Goal: Task Accomplishment & Management: Use online tool/utility

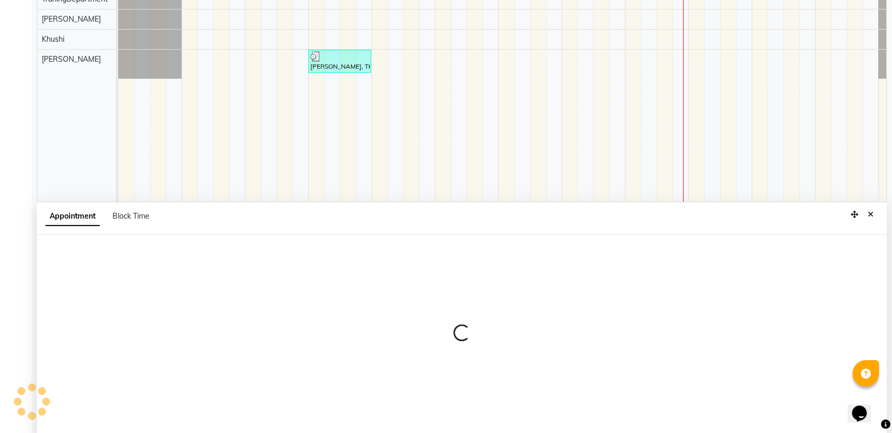
scroll to position [199, 0]
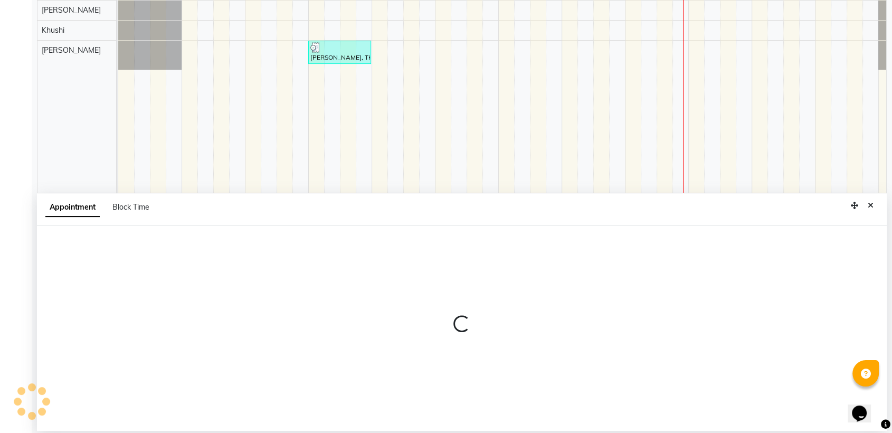
select select "84038"
select select "945"
select select "tentative"
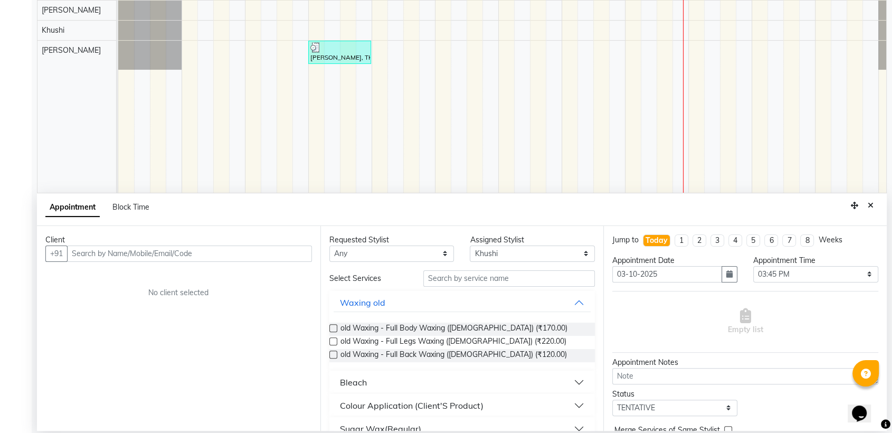
click at [212, 255] on input "text" at bounding box center [189, 253] width 245 height 16
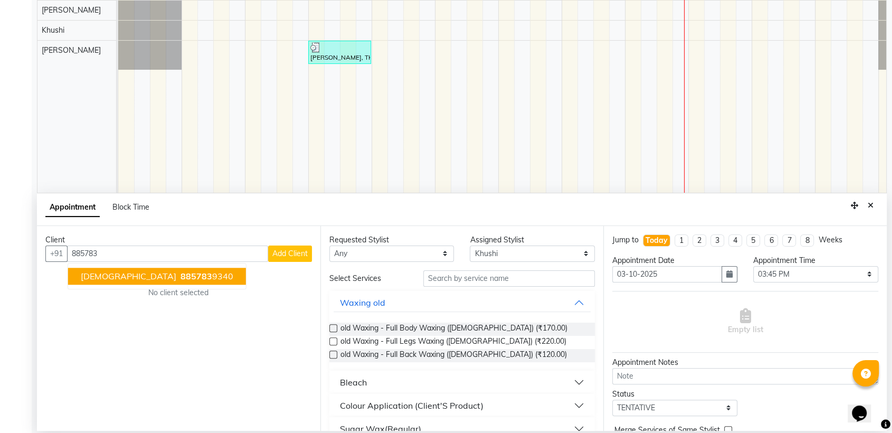
click at [181, 276] on span "885783" at bounding box center [197, 276] width 32 height 11
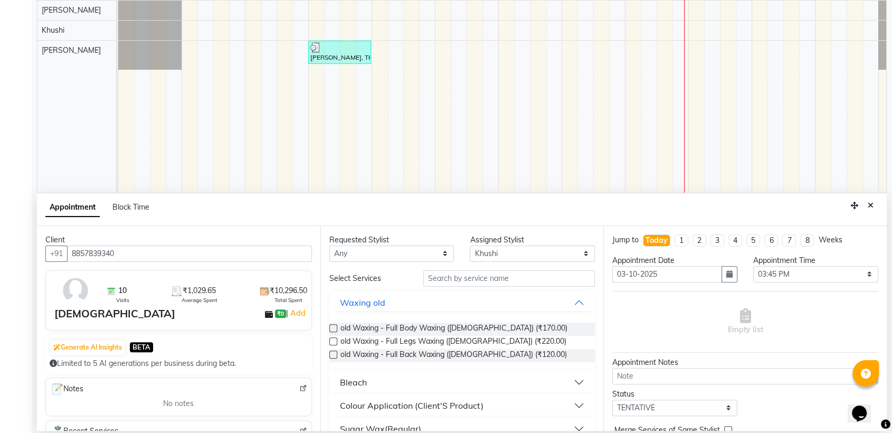
type input "8857839340"
click at [468, 276] on input "text" at bounding box center [509, 278] width 172 height 16
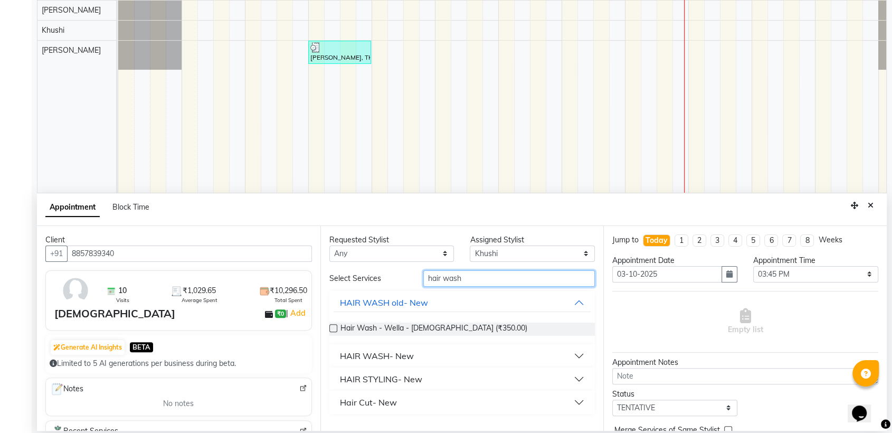
type input "hair wash"
click at [416, 378] on div "HAIR STYLING- New" at bounding box center [381, 379] width 82 height 13
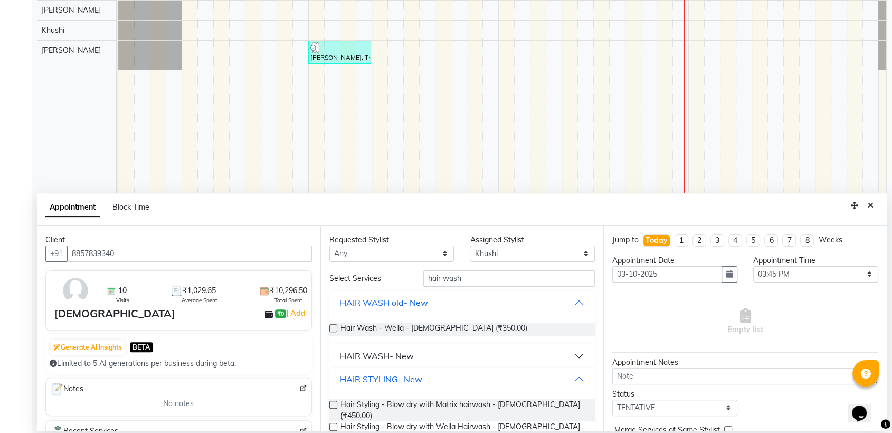
scroll to position [48, 0]
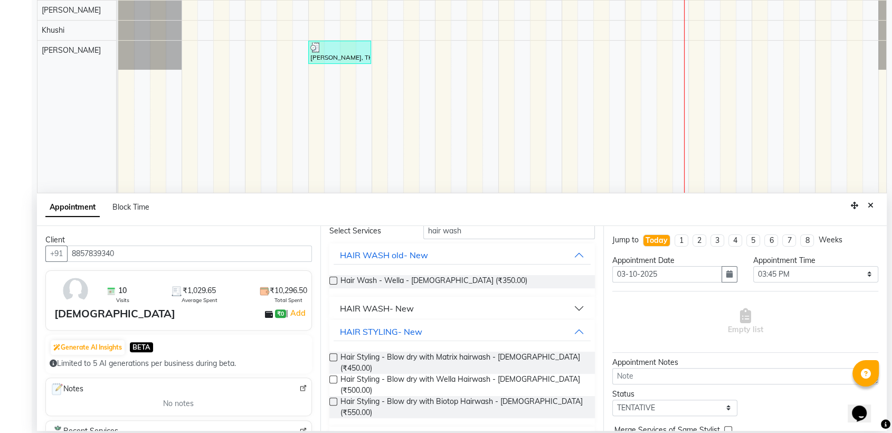
click at [379, 432] on div "Hair Cut- New" at bounding box center [368, 438] width 57 height 13
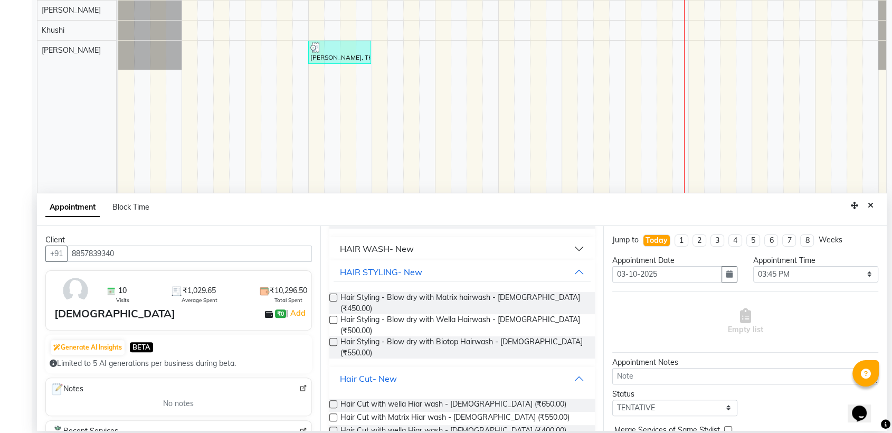
scroll to position [117, 0]
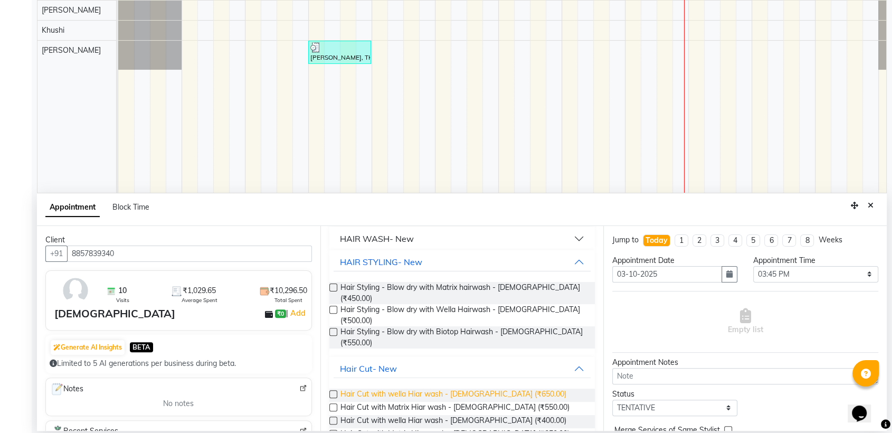
click at [447, 389] on span "Hair Cut with wella Hiar wash - [DEMOGRAPHIC_DATA] (₹650.00)" at bounding box center [453, 395] width 226 height 13
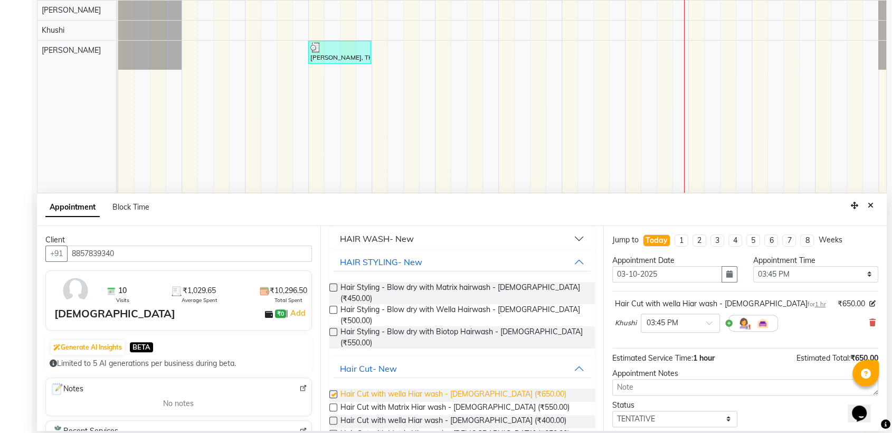
checkbox input "false"
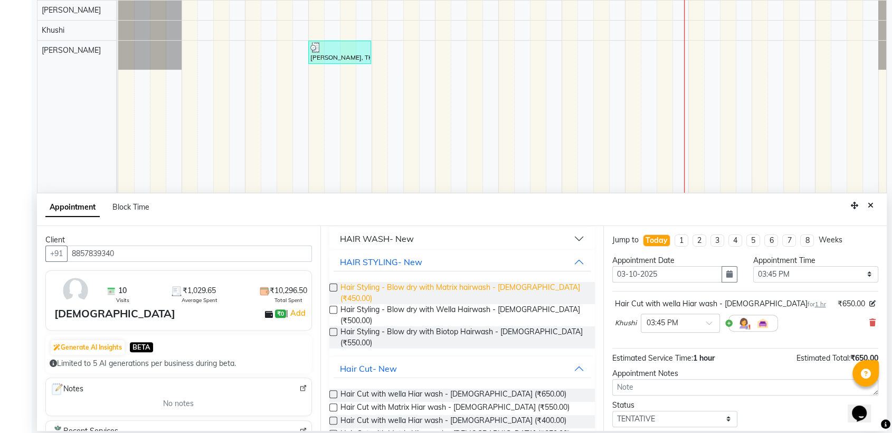
scroll to position [0, 0]
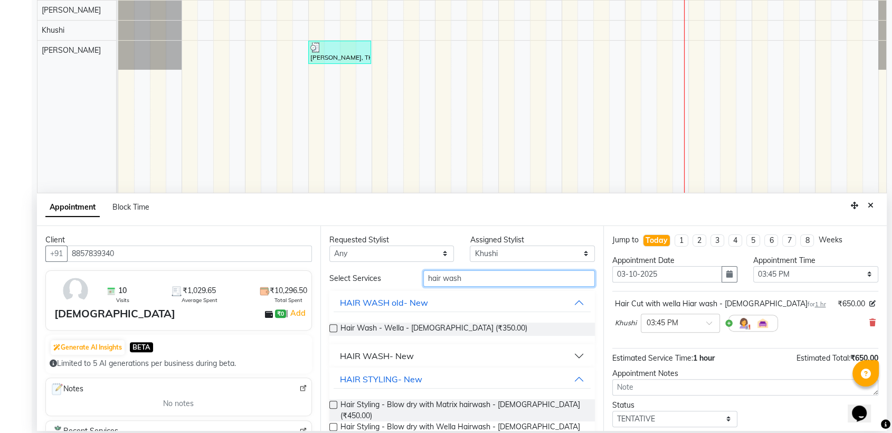
click at [477, 279] on input "hair wash" at bounding box center [509, 278] width 172 height 16
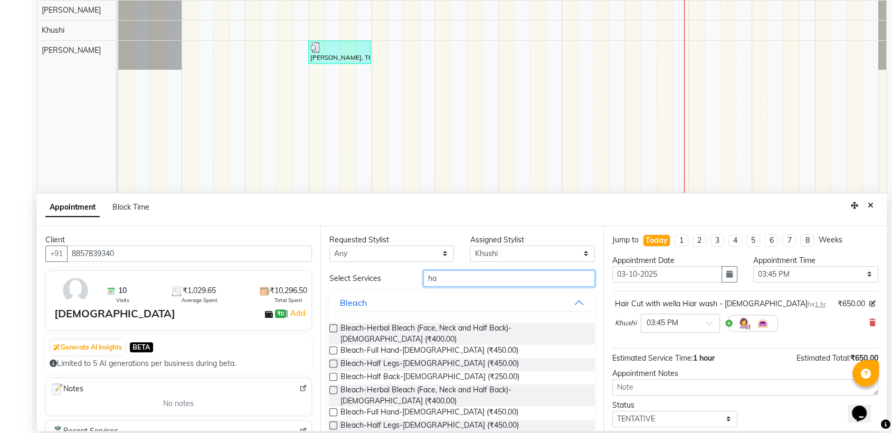
type input "h"
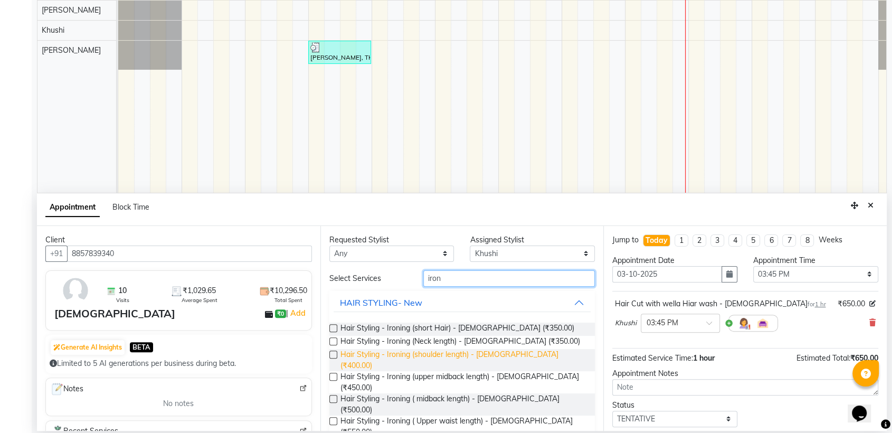
scroll to position [27, 0]
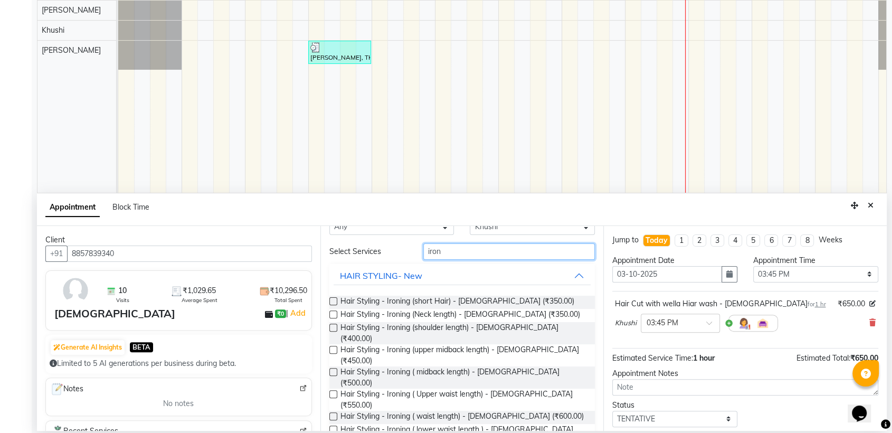
type input "iron"
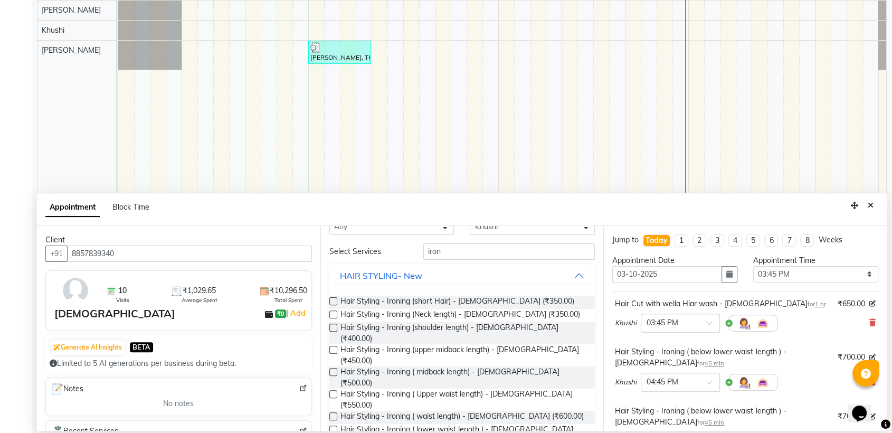
checkbox input "false"
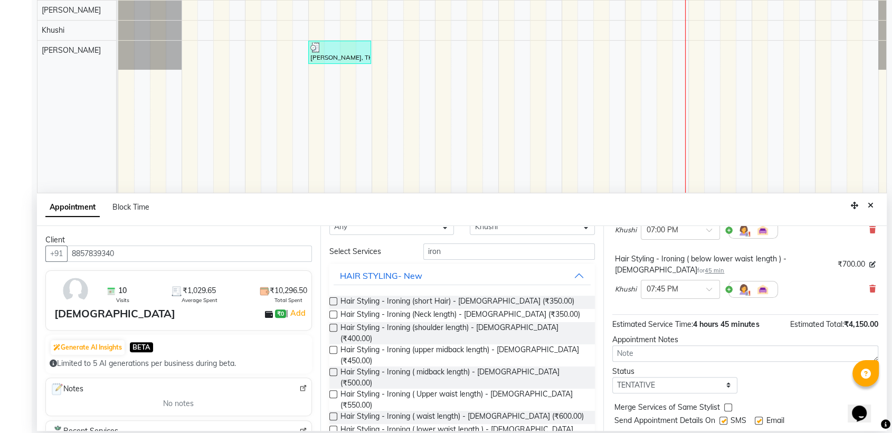
scroll to position [358, 0]
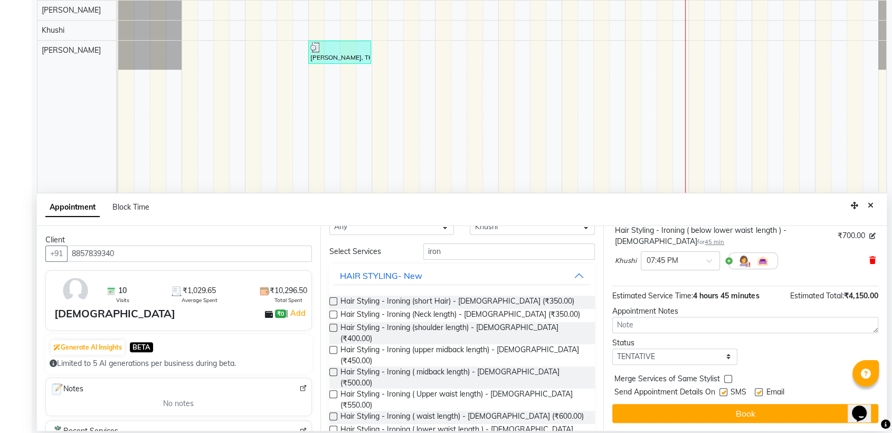
click at [869, 260] on icon at bounding box center [872, 260] width 6 height 7
click at [869, 259] on icon at bounding box center [872, 260] width 6 height 7
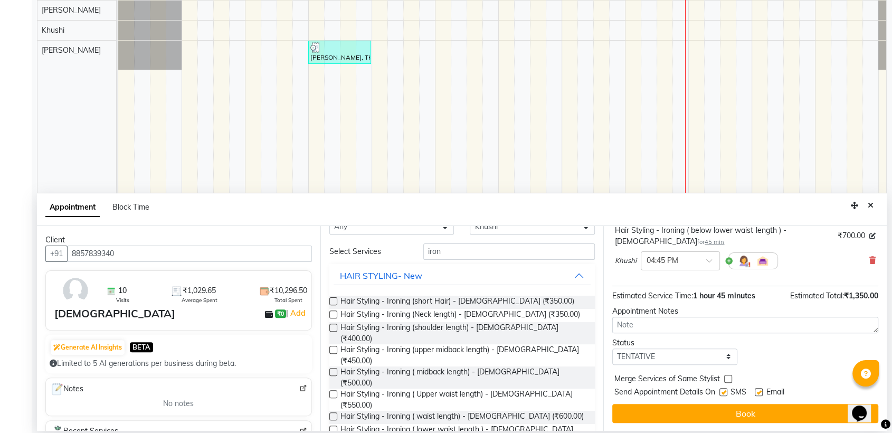
click at [869, 259] on icon at bounding box center [872, 260] width 6 height 7
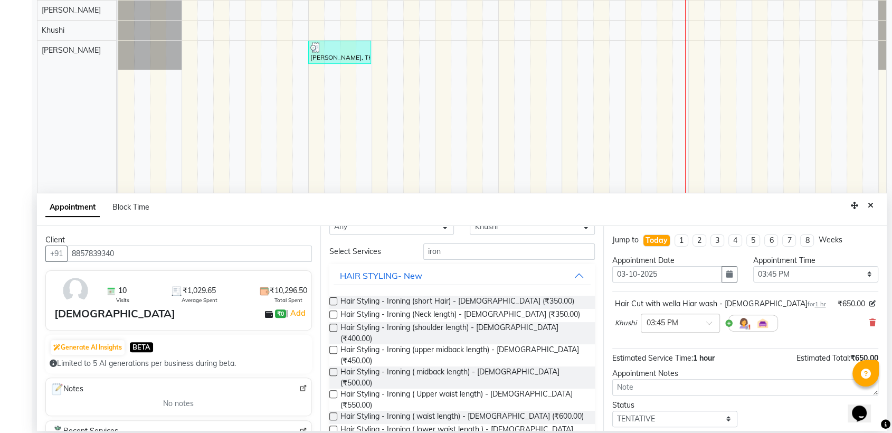
scroll to position [62, 0]
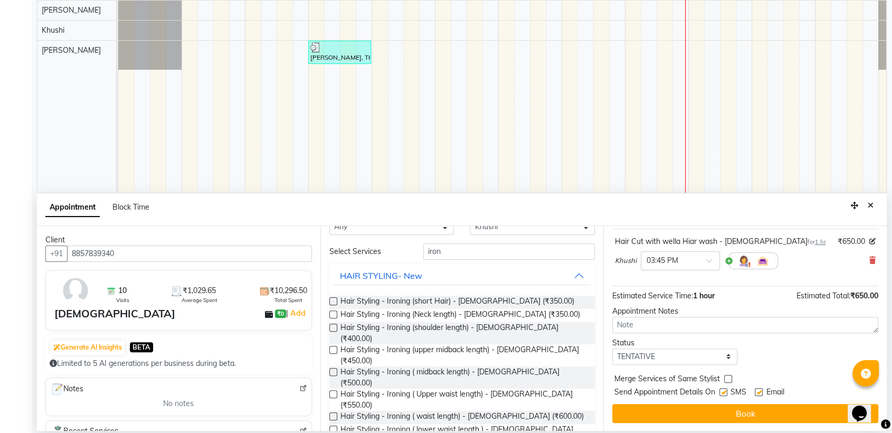
click at [722, 389] on label at bounding box center [724, 392] width 8 height 8
click at [722, 390] on input "checkbox" at bounding box center [723, 393] width 7 height 7
checkbox input "false"
click at [760, 391] on label at bounding box center [759, 392] width 8 height 8
click at [760, 391] on input "checkbox" at bounding box center [758, 393] width 7 height 7
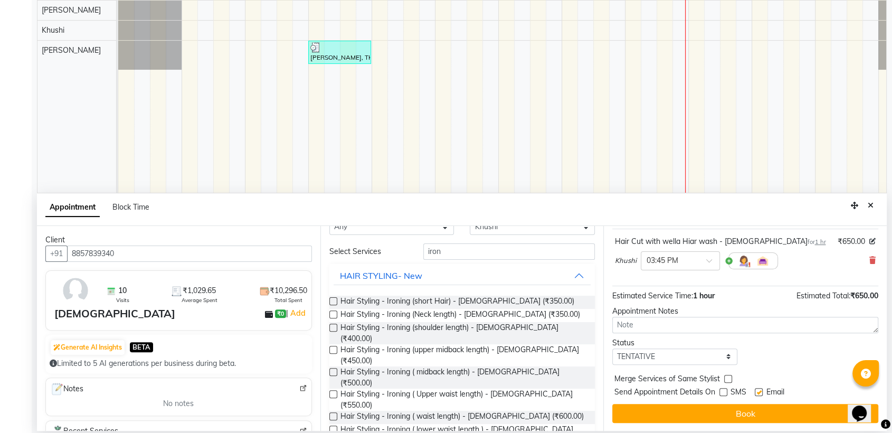
checkbox input "false"
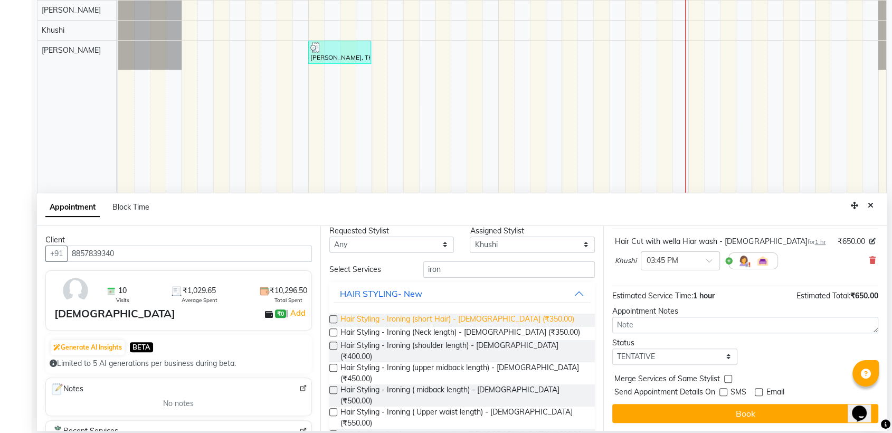
scroll to position [0, 0]
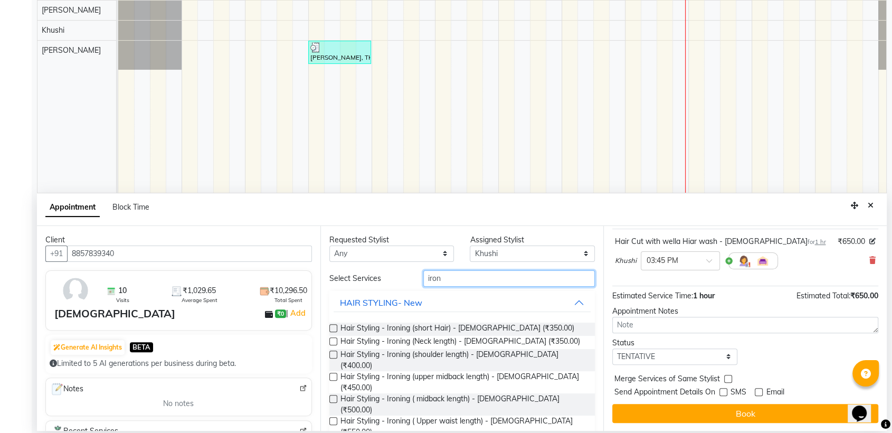
click at [474, 280] on input "iron" at bounding box center [509, 278] width 172 height 16
type input "i"
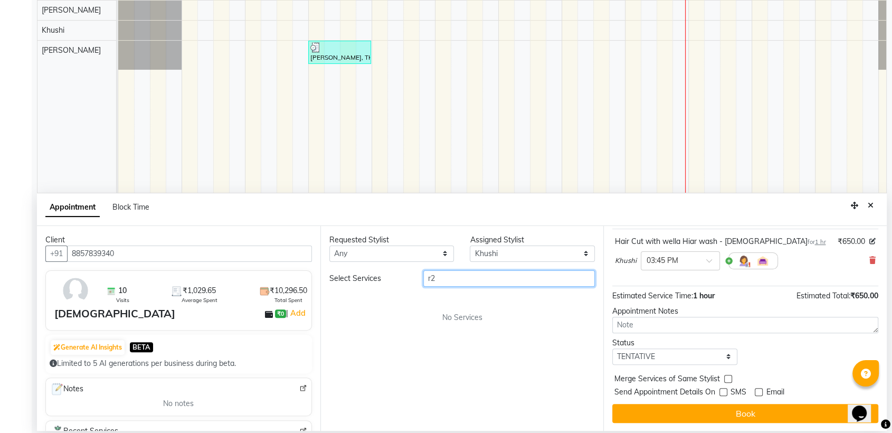
type input "r"
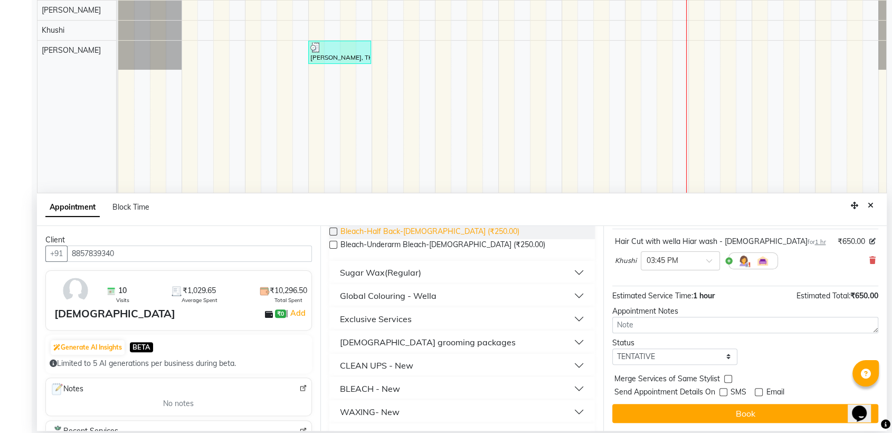
scroll to position [117, 0]
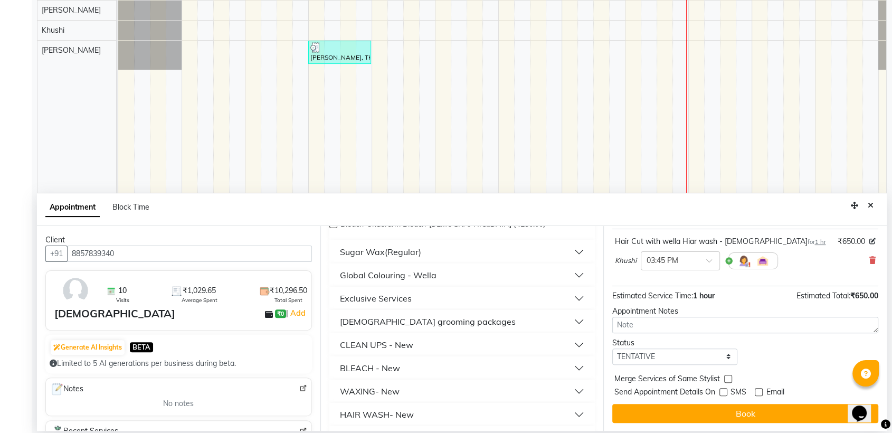
type input "250"
click at [369, 390] on div "WAXING- New" at bounding box center [370, 391] width 60 height 13
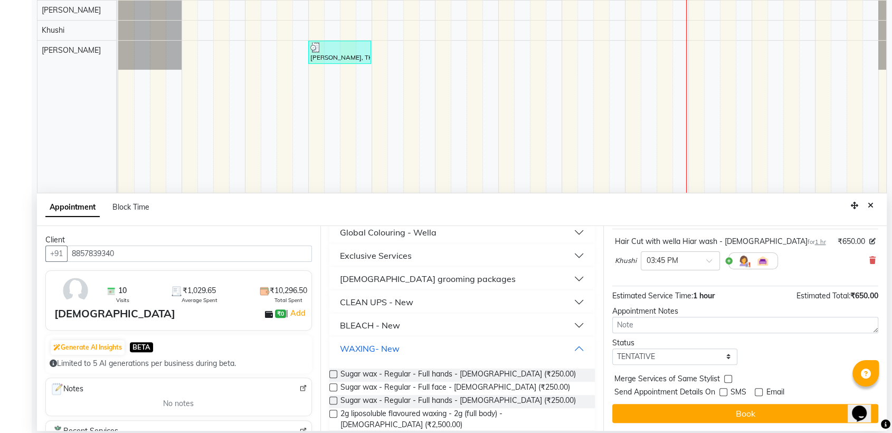
scroll to position [234, 0]
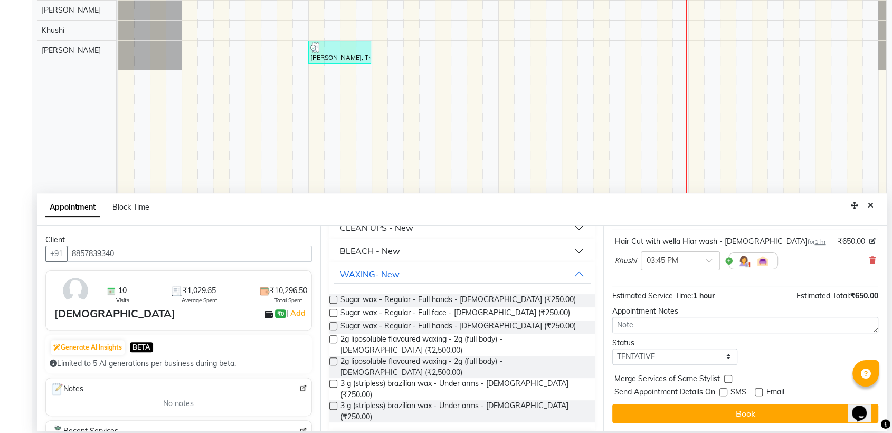
click at [332, 380] on label at bounding box center [333, 384] width 8 height 8
click at [332, 381] on input "checkbox" at bounding box center [332, 384] width 7 height 7
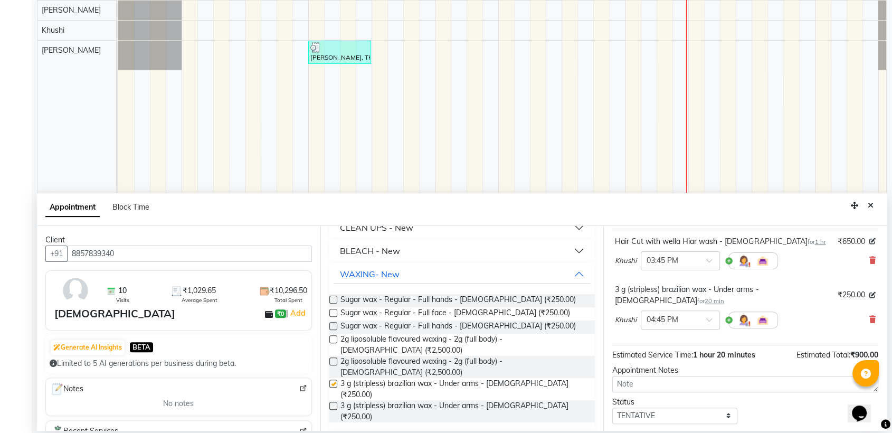
checkbox input "false"
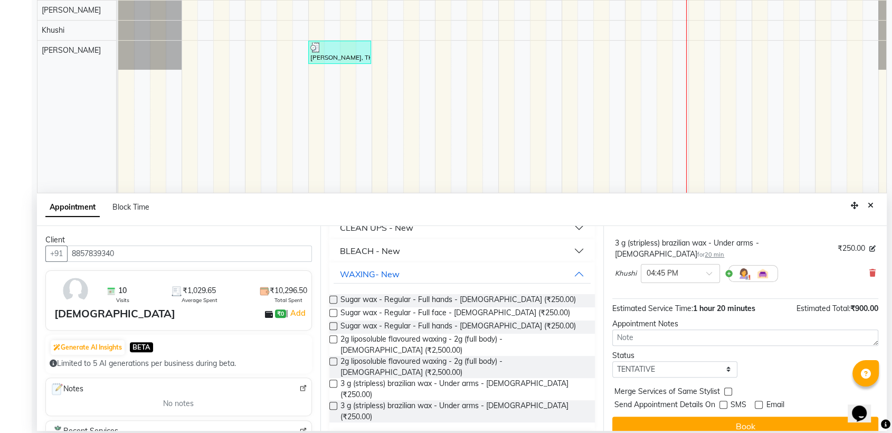
scroll to position [110, 0]
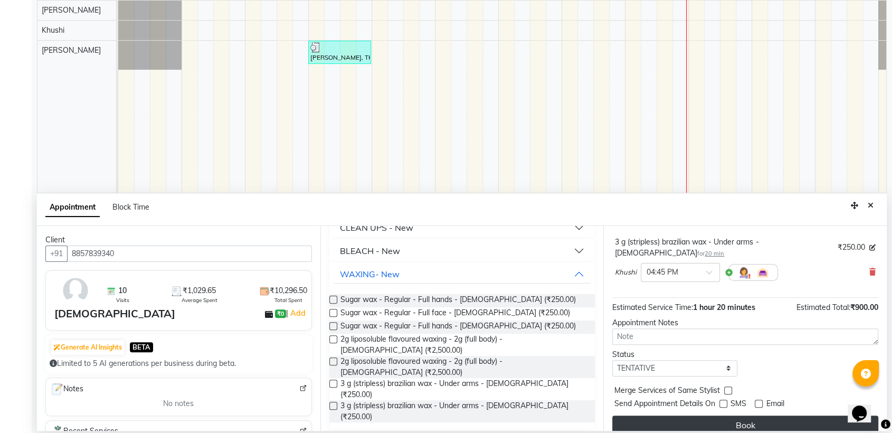
click at [737, 415] on button "Book" at bounding box center [745, 424] width 266 height 19
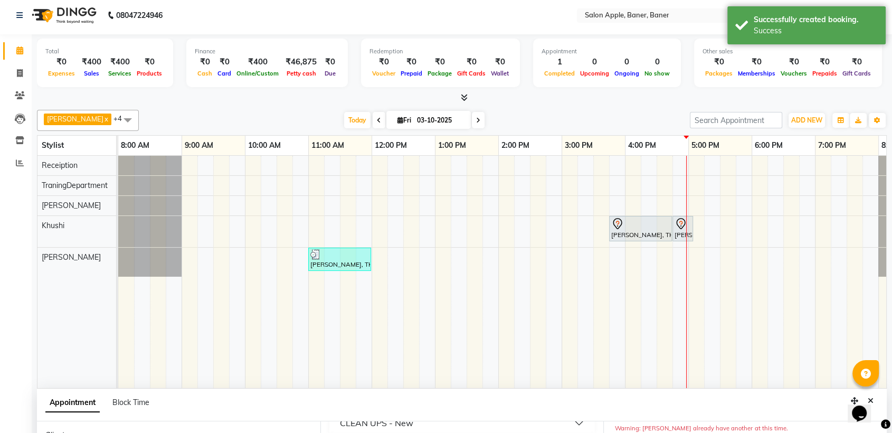
scroll to position [0, 0]
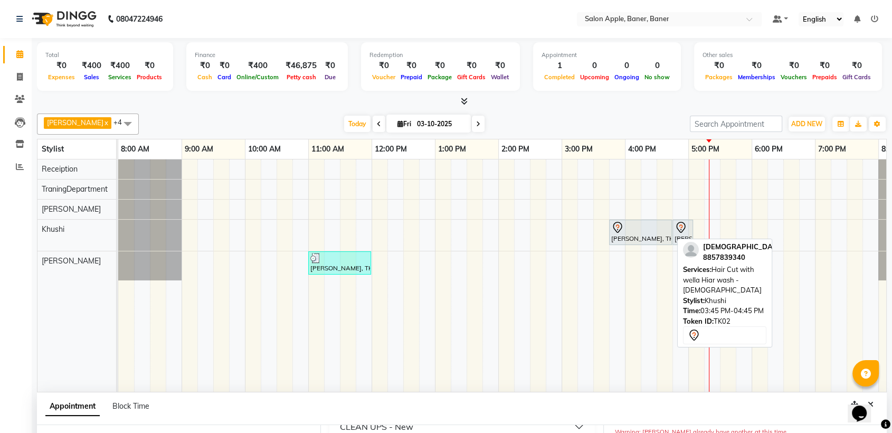
click at [650, 232] on div at bounding box center [640, 227] width 59 height 13
click at [646, 225] on div at bounding box center [640, 227] width 59 height 13
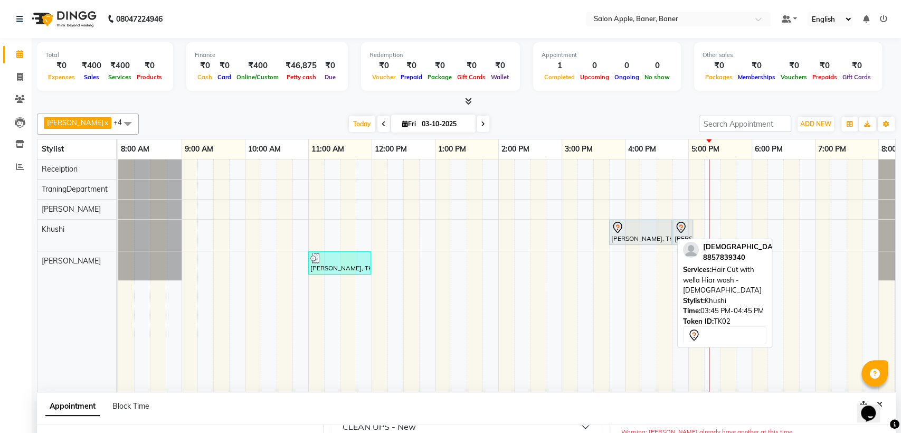
select select "7"
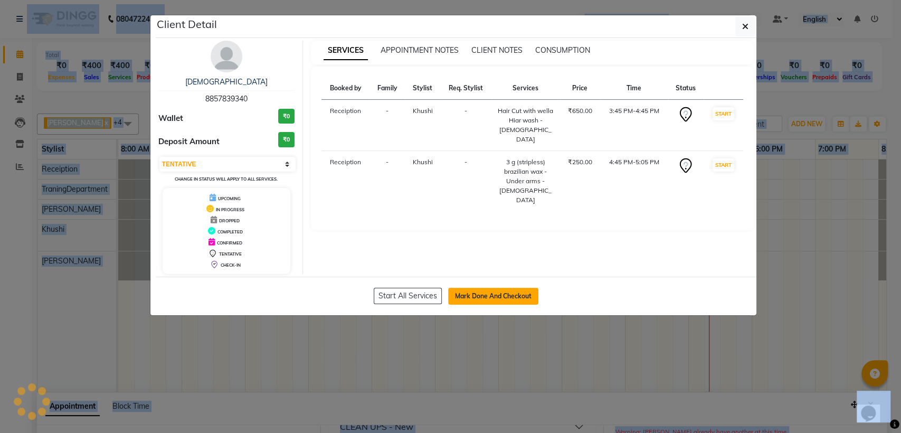
click at [478, 295] on button "Mark Done And Checkout" at bounding box center [493, 296] width 90 height 17
select select "service"
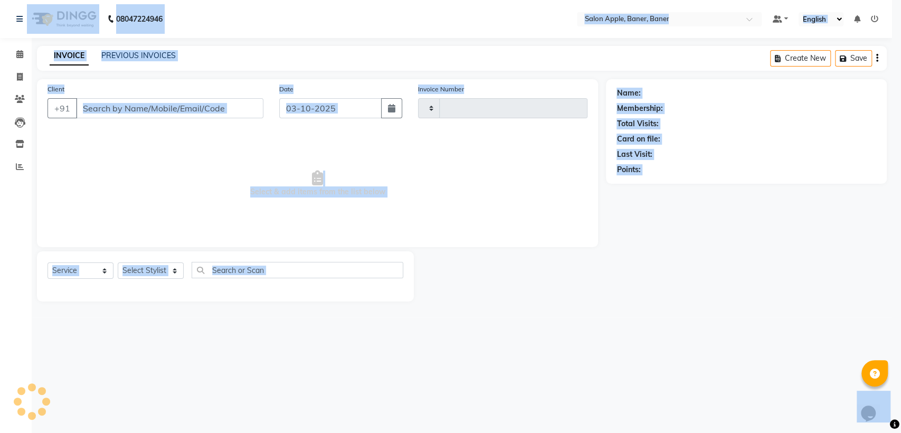
type input "0610"
select select "771"
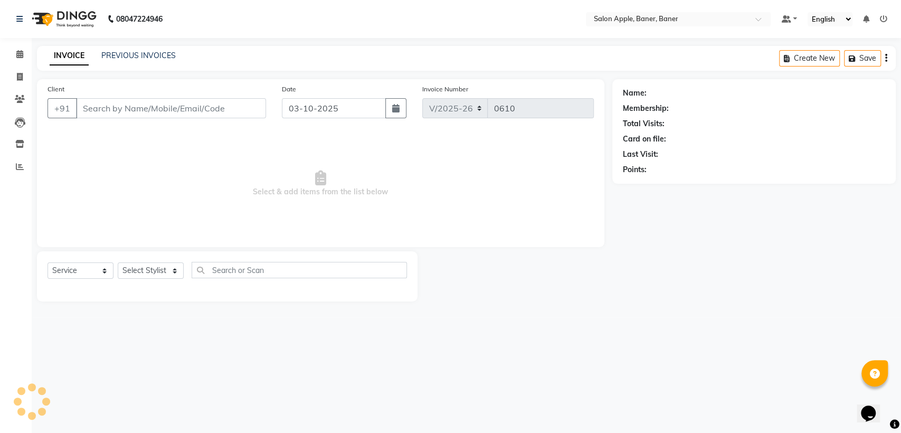
type input "8857839340"
select select "84038"
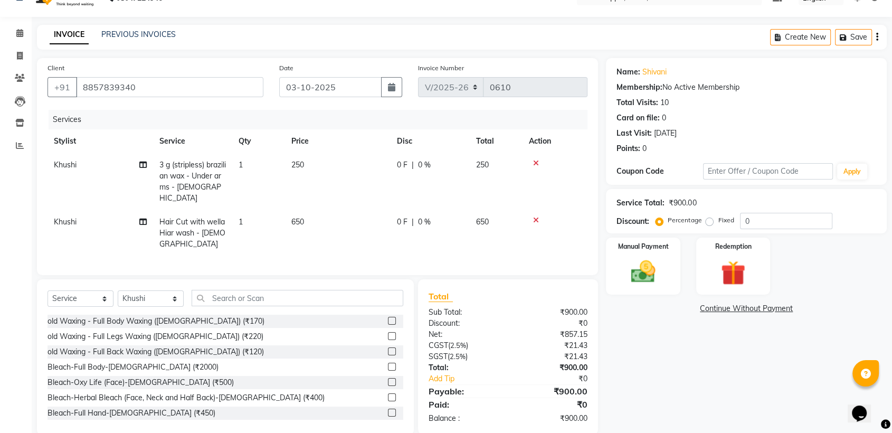
scroll to position [37, 0]
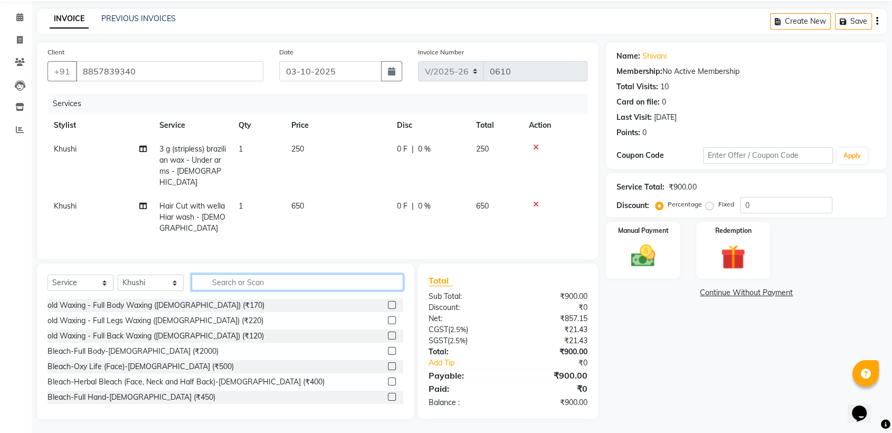
click at [241, 281] on input "text" at bounding box center [298, 282] width 212 height 16
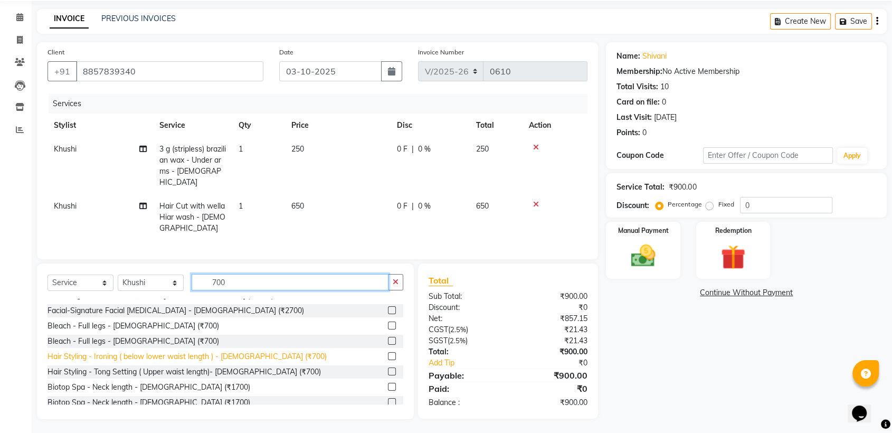
scroll to position [0, 0]
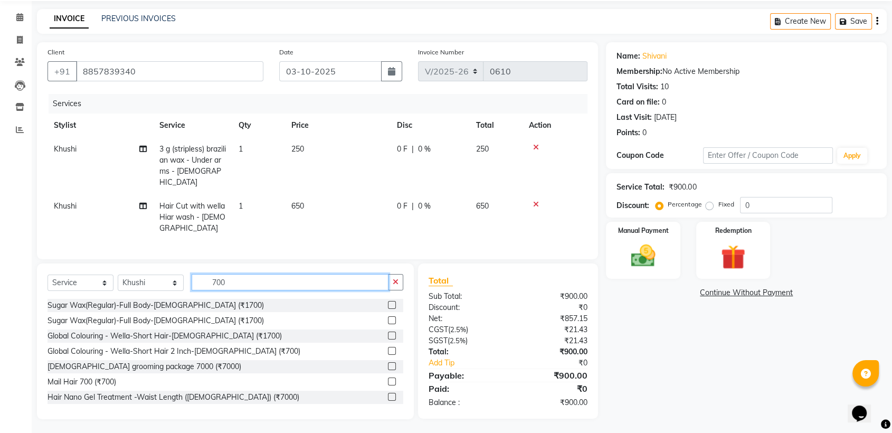
click at [268, 286] on input "700" at bounding box center [290, 282] width 197 height 16
type input "7"
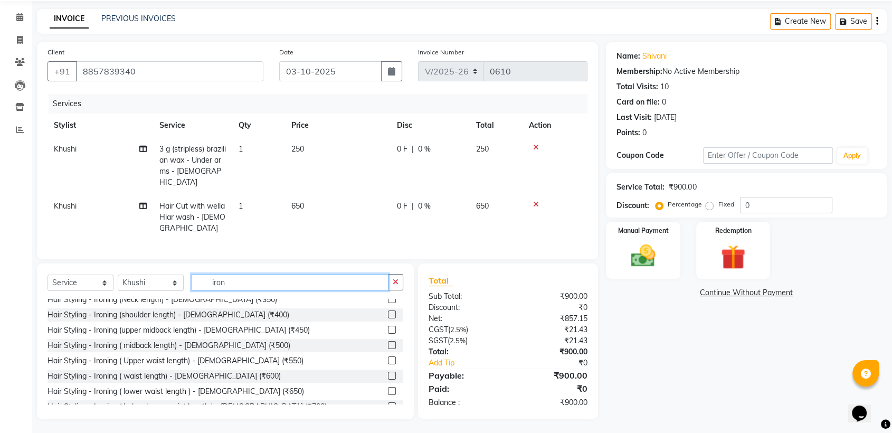
scroll to position [32, 0]
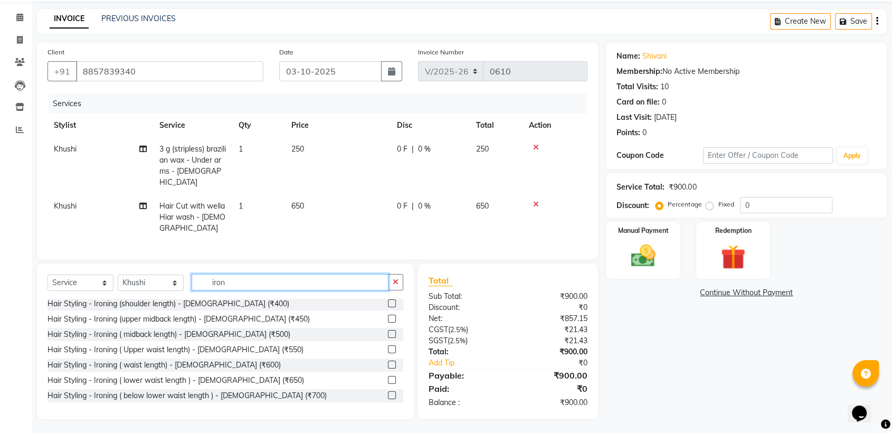
type input "iron"
click at [388, 393] on label at bounding box center [392, 395] width 8 height 8
click at [388, 393] on input "checkbox" at bounding box center [391, 395] width 7 height 7
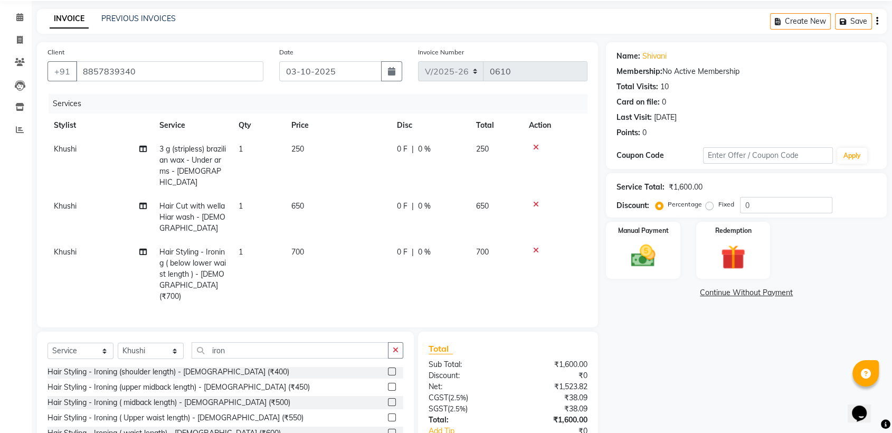
checkbox input "false"
click at [768, 204] on input "0" at bounding box center [786, 205] width 92 height 16
type input "20"
click at [434, 145] on span "20 %" at bounding box center [430, 149] width 17 height 11
select select "84038"
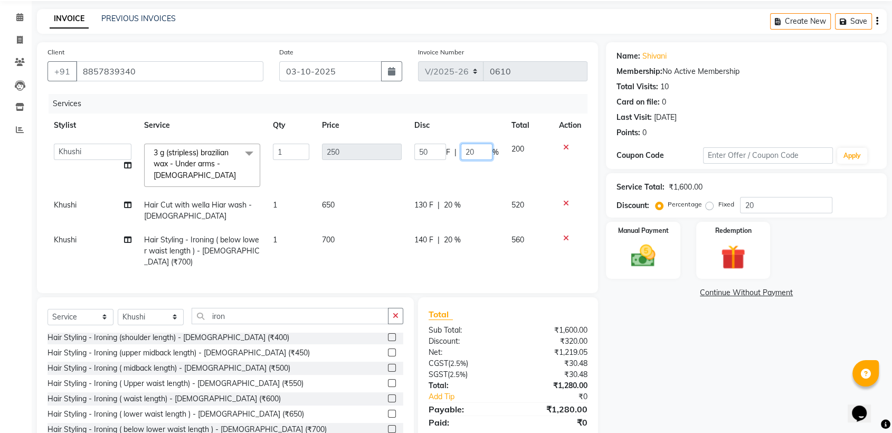
click at [474, 149] on input "20" at bounding box center [477, 152] width 32 height 16
type input "2"
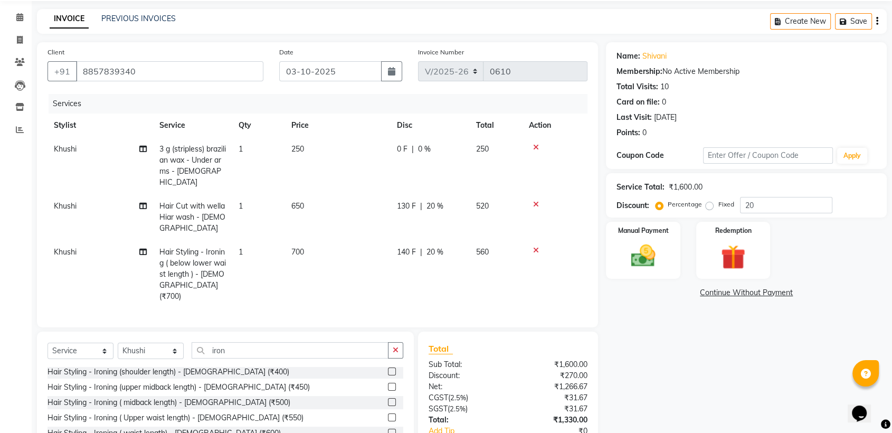
click at [637, 313] on div "Name: [PERSON_NAME] Membership: No Active Membership Total Visits: 10 Card on f…" at bounding box center [750, 264] width 289 height 445
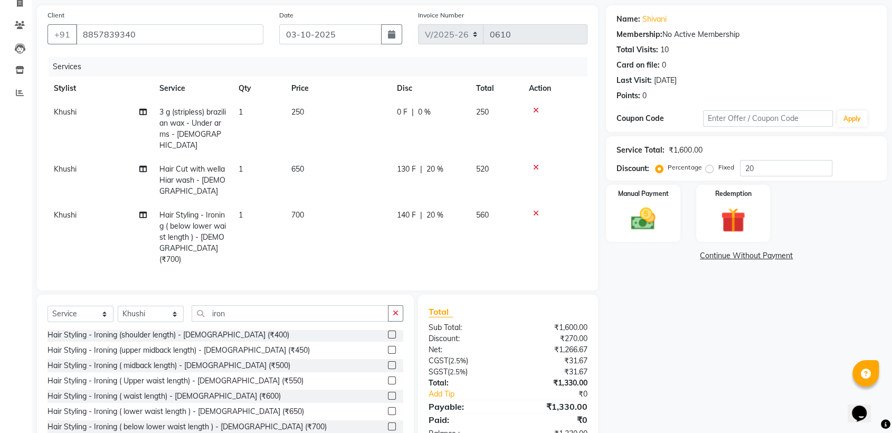
scroll to position [93, 0]
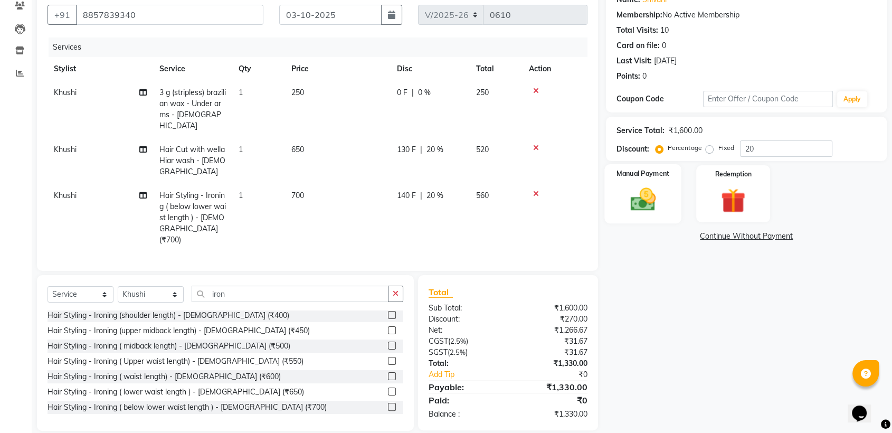
click at [640, 187] on img at bounding box center [642, 200] width 41 height 30
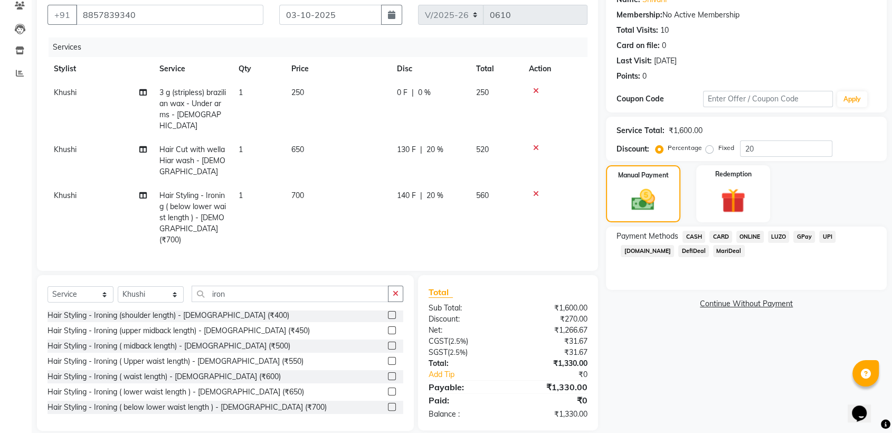
click at [749, 235] on span "ONLINE" at bounding box center [749, 237] width 27 height 12
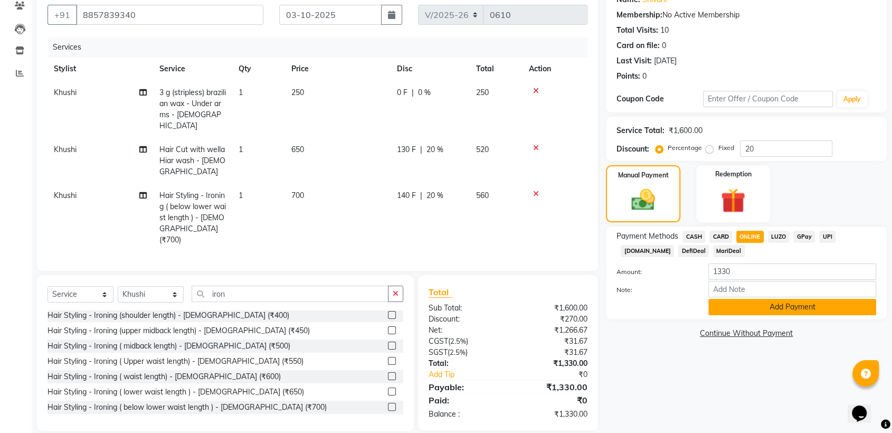
click at [773, 306] on button "Add Payment" at bounding box center [792, 307] width 168 height 16
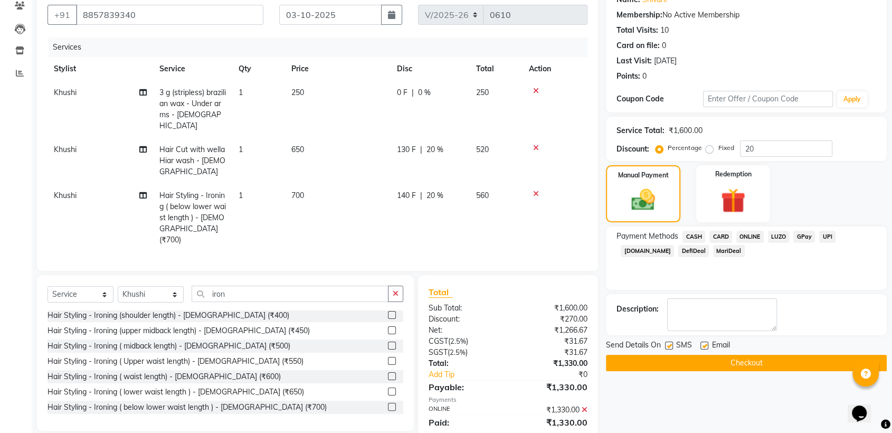
click at [670, 346] on label at bounding box center [669, 346] width 8 height 8
click at [670, 346] on input "checkbox" at bounding box center [668, 346] width 7 height 7
checkbox input "false"
click at [706, 342] on label at bounding box center [705, 346] width 8 height 8
click at [706, 343] on input "checkbox" at bounding box center [704, 346] width 7 height 7
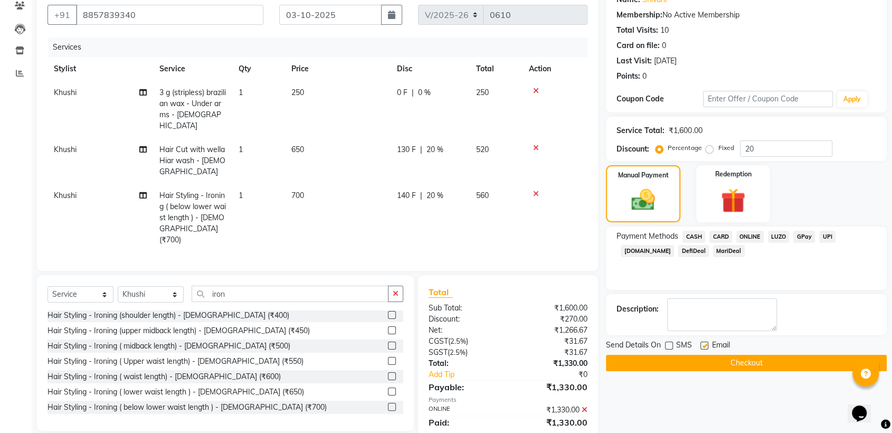
checkbox input "false"
click at [708, 356] on button "Checkout" at bounding box center [746, 363] width 281 height 16
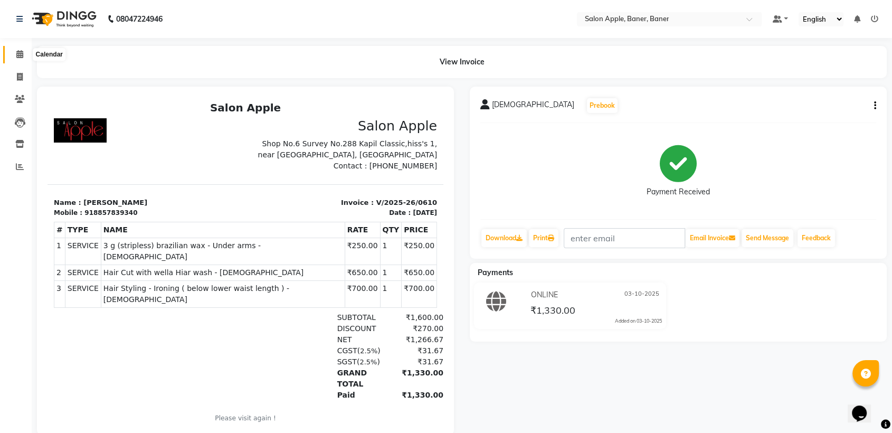
click at [20, 51] on icon at bounding box center [19, 54] width 7 height 8
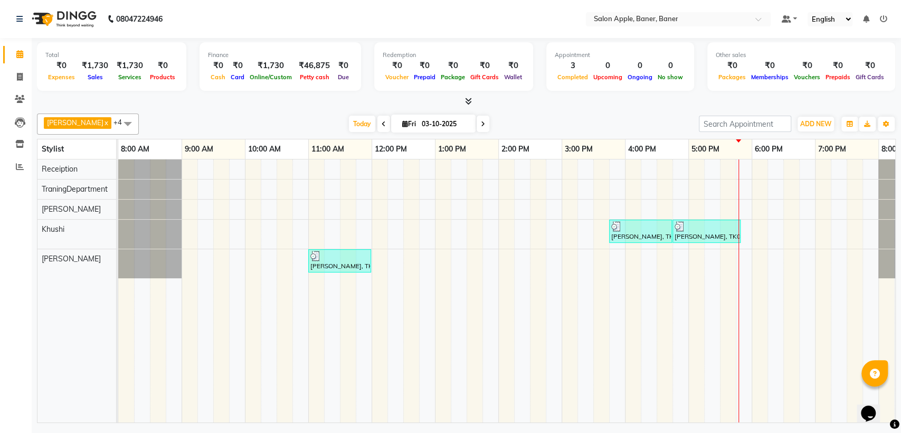
click at [382, 124] on icon at bounding box center [384, 124] width 4 height 6
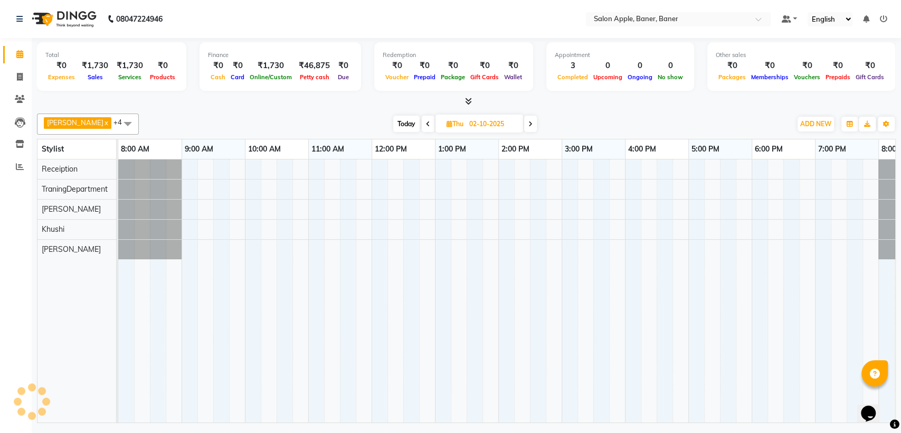
scroll to position [0, 46]
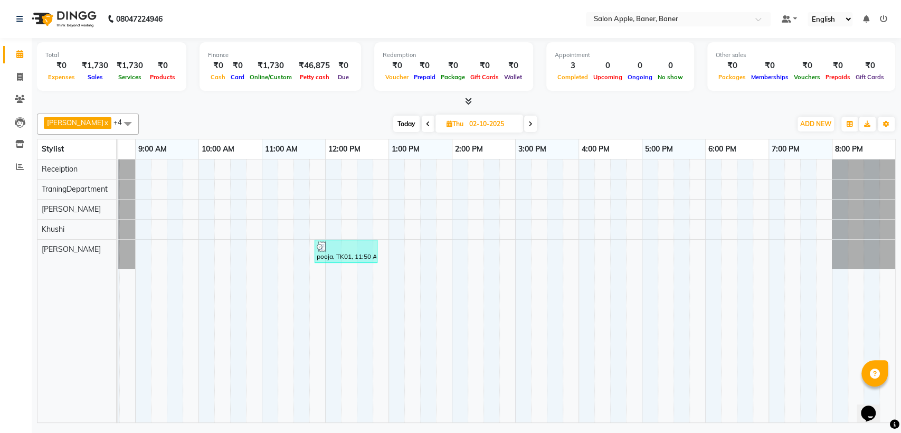
click at [425, 125] on span at bounding box center [428, 124] width 13 height 16
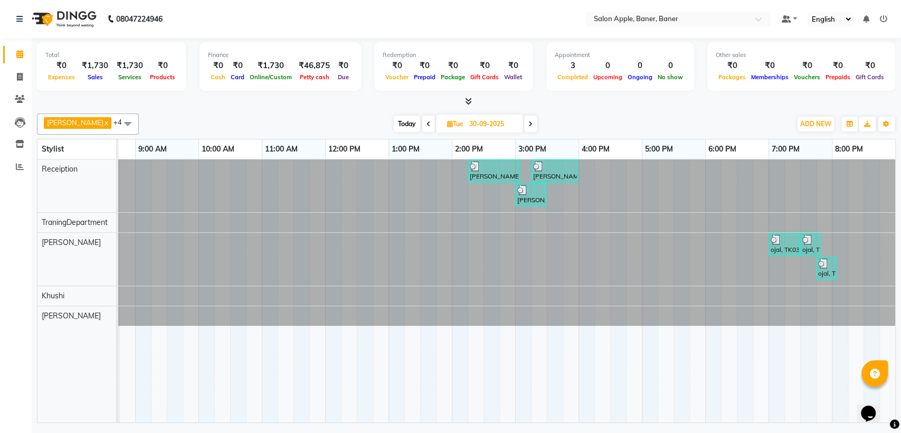
click at [410, 125] on span "Today" at bounding box center [407, 124] width 26 height 16
type input "03-10-2025"
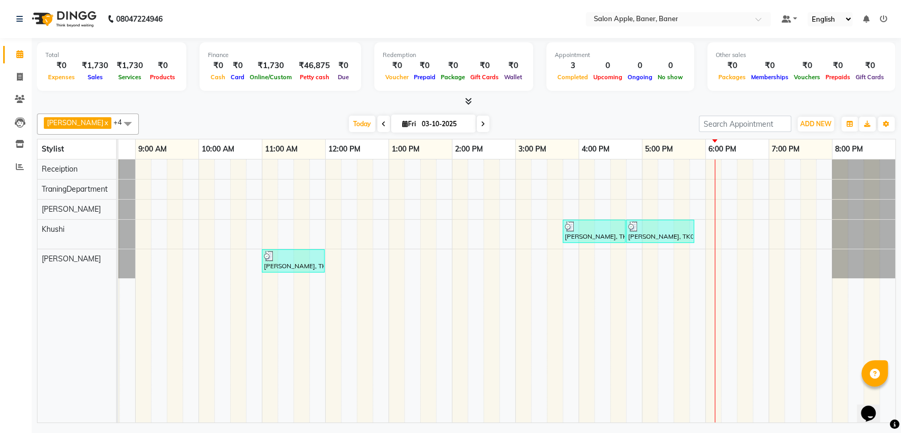
click at [373, 141] on div "12:00 PM" at bounding box center [357, 149] width 63 height 20
